Goal: Task Accomplishment & Management: Use online tool/utility

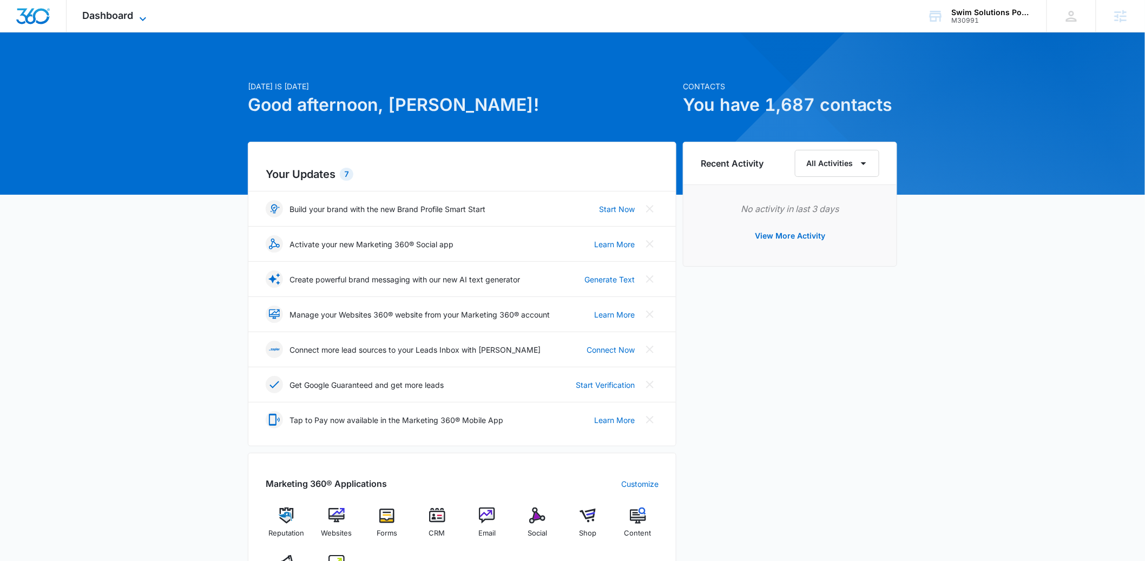
click at [137, 9] on div "Dashboard Apps Reputation Websites Forms CRM Email Social Shop Content Ads Inte…" at bounding box center [116, 16] width 99 height 32
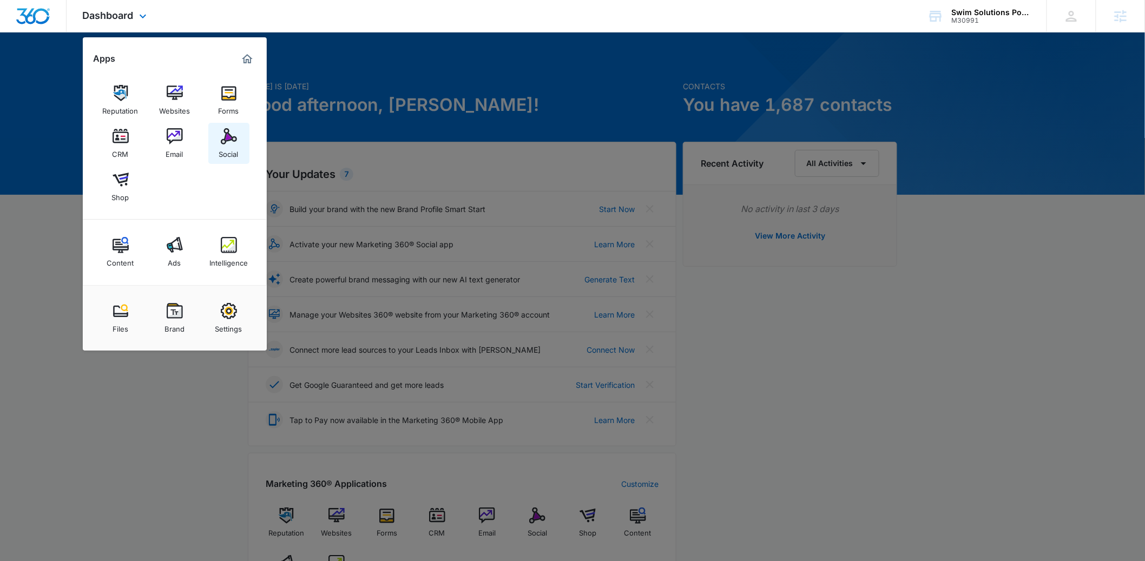
drag, startPoint x: 222, startPoint y: 138, endPoint x: 684, endPoint y: 29, distance: 474.7
click at [223, 138] on img at bounding box center [229, 136] width 16 height 16
